Goal: Information Seeking & Learning: Learn about a topic

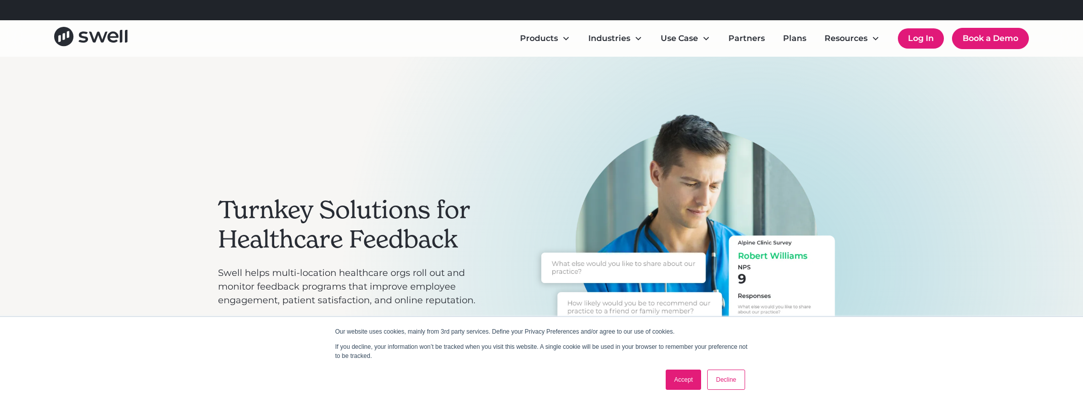
click at [921, 36] on link "Log In" at bounding box center [921, 38] width 46 height 20
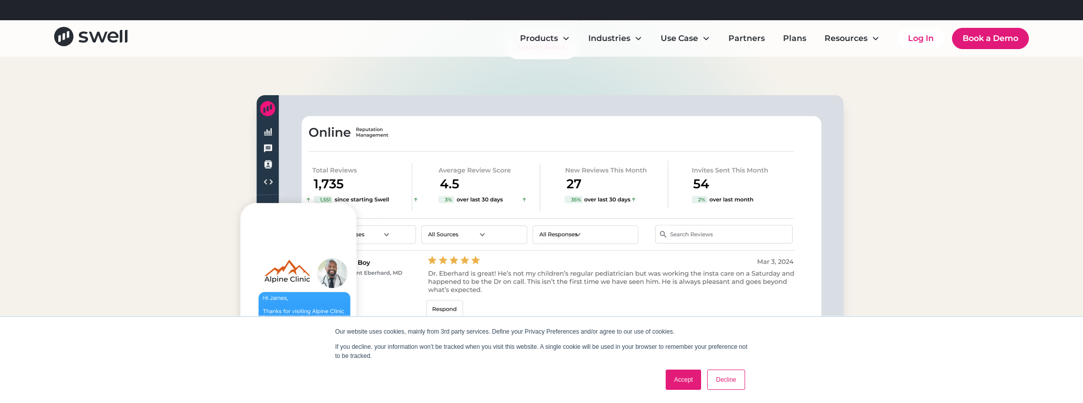
scroll to position [851, 0]
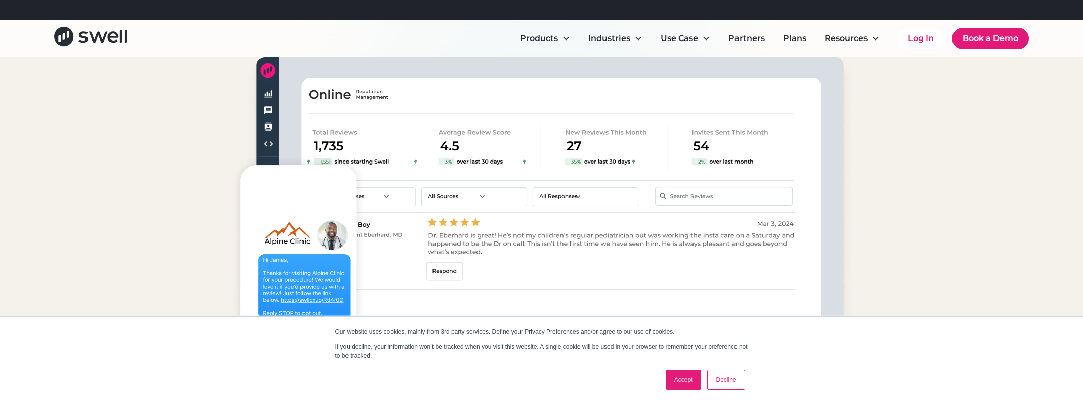
click at [684, 383] on link "Accept" at bounding box center [684, 379] width 36 height 20
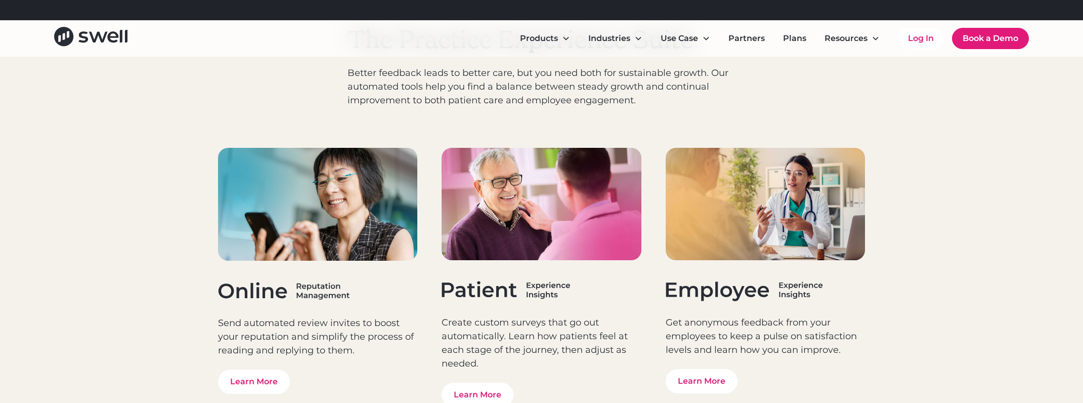
scroll to position [3082, 0]
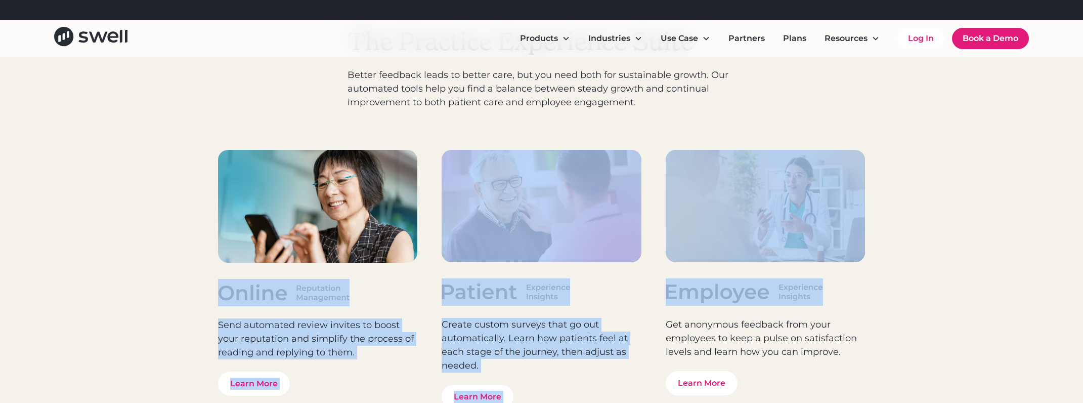
drag, startPoint x: 252, startPoint y: 296, endPoint x: 789, endPoint y: 291, distance: 536.9
click at [789, 291] on div "Swell Products The Practice Experience Suite Better feedback leads to better ca…" at bounding box center [541, 208] width 1083 height 516
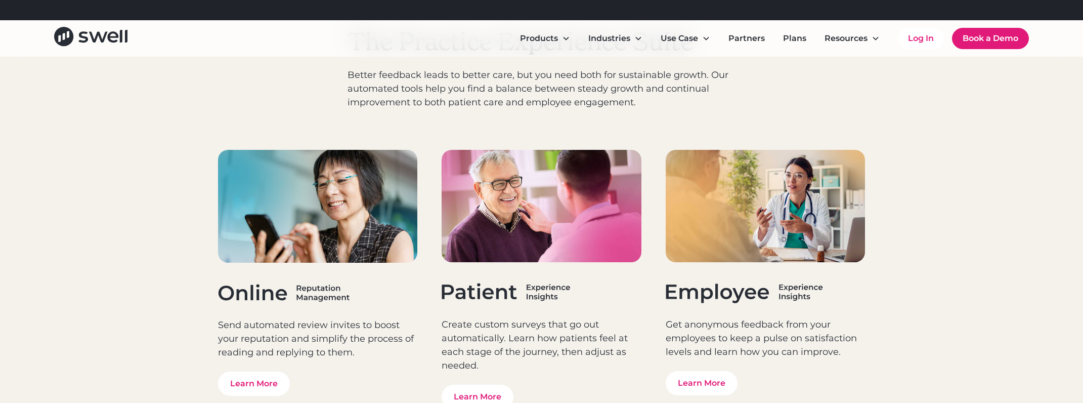
click at [830, 314] on div "Get anonymous feedback from your employees to keep a pulse on satisfaction leve…" at bounding box center [766, 272] width 200 height 245
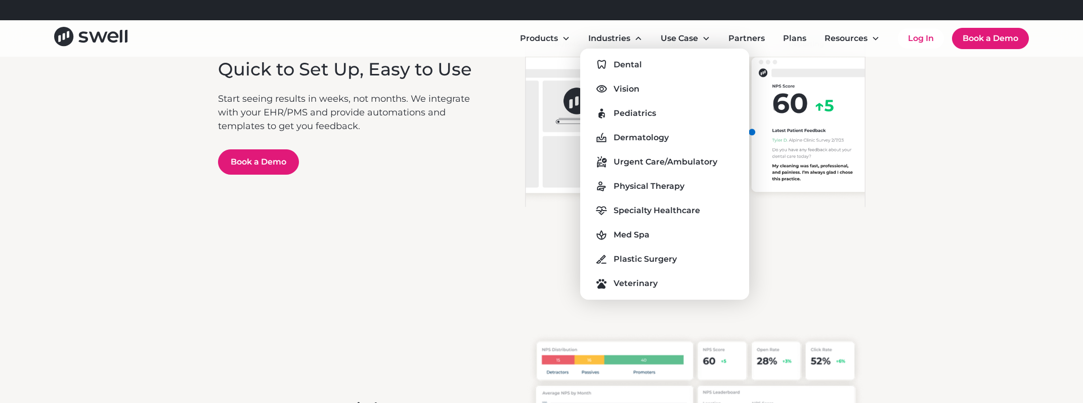
scroll to position [2316, 0]
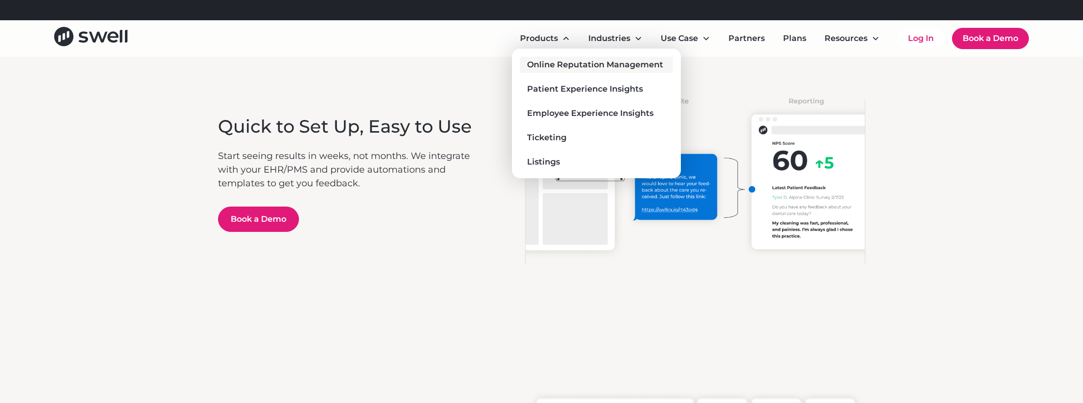
click at [594, 67] on div "Online Reputation Management" at bounding box center [595, 65] width 136 height 12
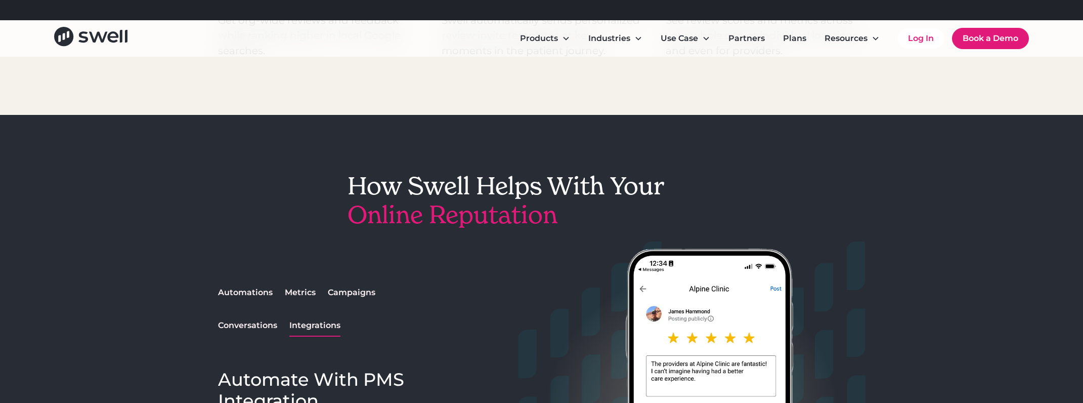
scroll to position [787, 0]
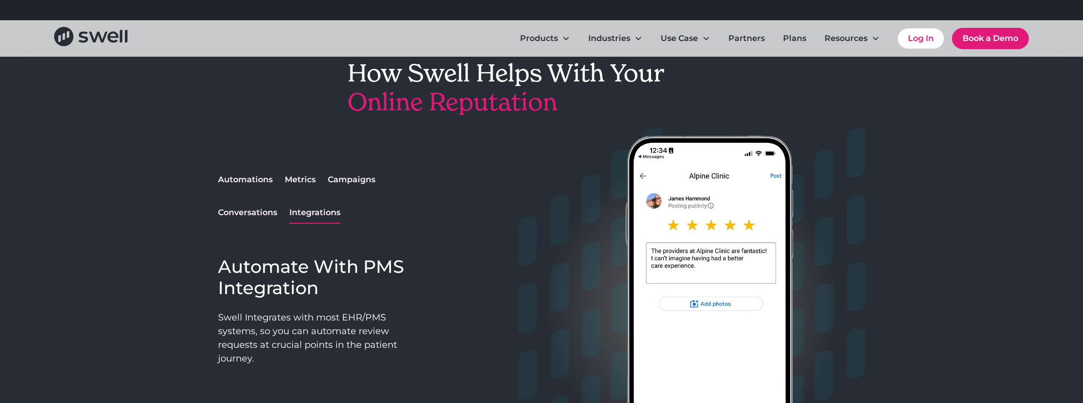
click at [261, 183] on div "Automations" at bounding box center [245, 180] width 55 height 12
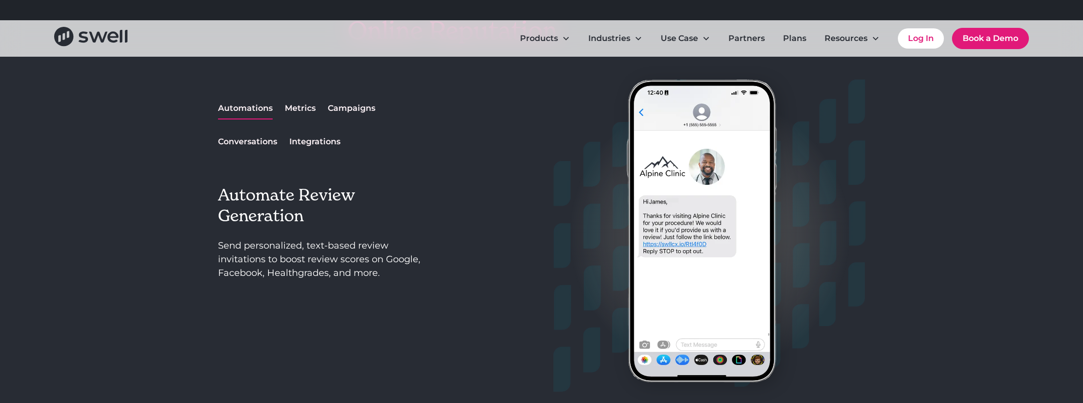
scroll to position [887, 0]
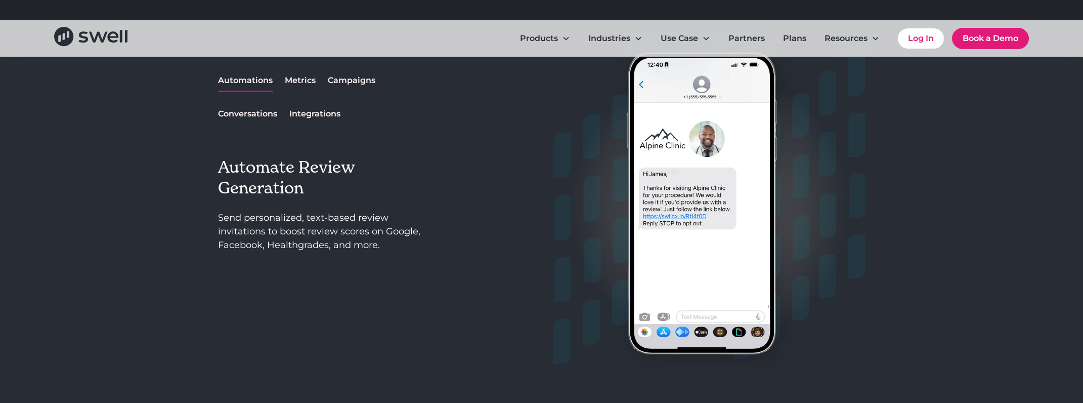
click at [301, 82] on div "Metrics" at bounding box center [300, 80] width 31 height 12
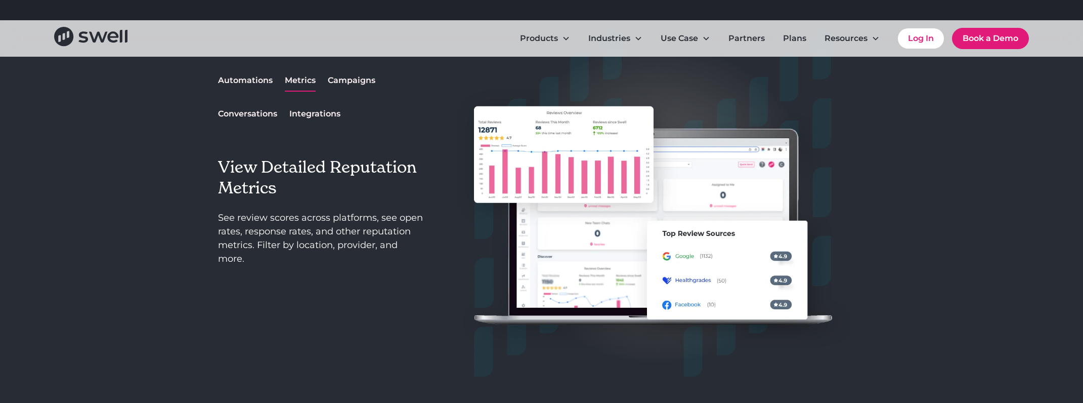
click at [357, 86] on link "Campaigns" at bounding box center [352, 80] width 48 height 21
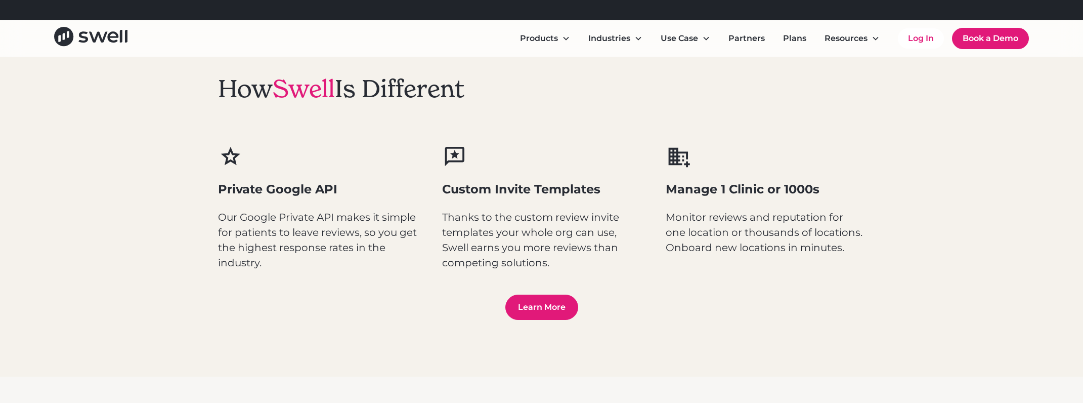
scroll to position [1354, 0]
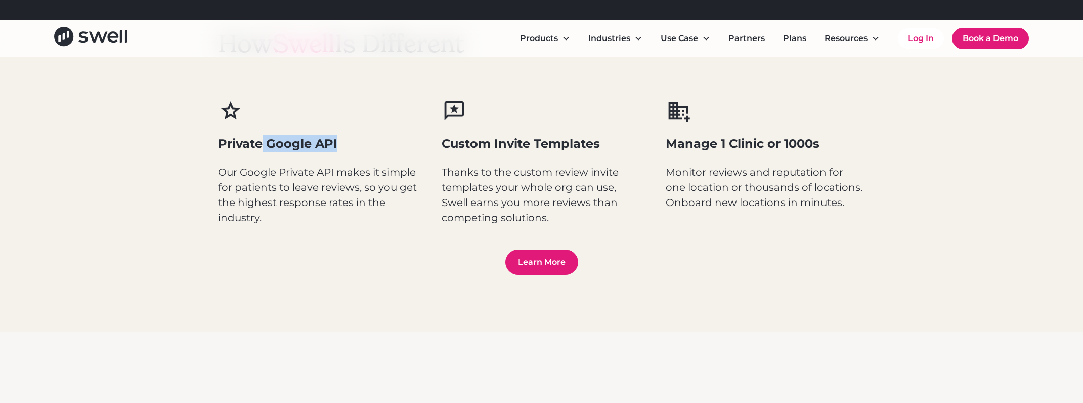
click at [260, 138] on h3 "Private Google API" at bounding box center [318, 143] width 200 height 17
drag, startPoint x: 444, startPoint y: 142, endPoint x: 635, endPoint y: 137, distance: 191.3
click at [635, 137] on h3 "Custom Invite Templates" at bounding box center [542, 143] width 200 height 17
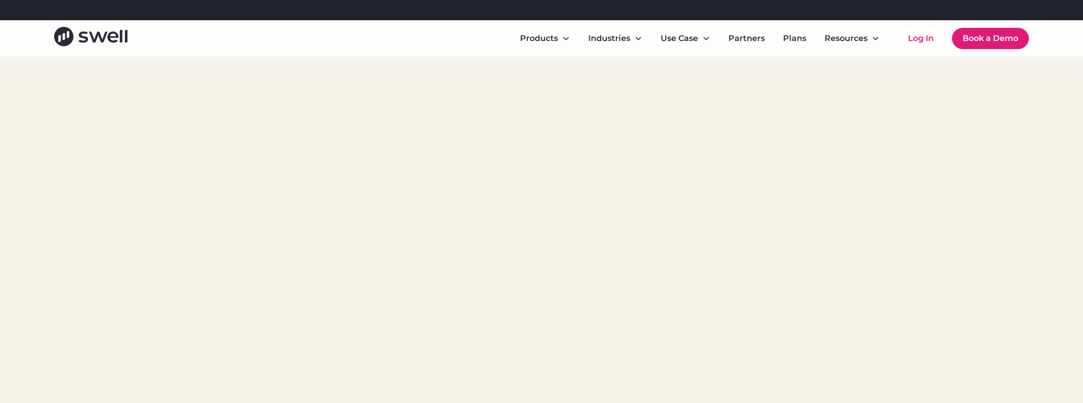
scroll to position [3349, 0]
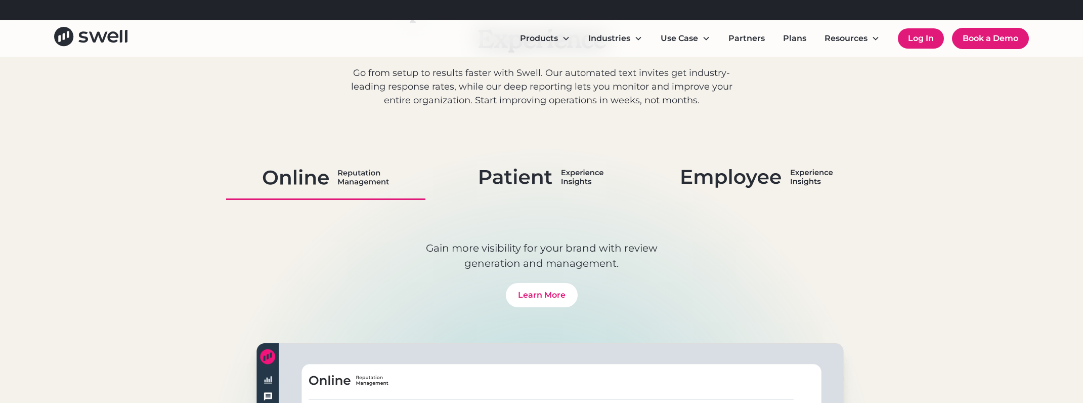
click at [922, 40] on link "Log In" at bounding box center [921, 38] width 46 height 20
